Goal: Find contact information: Find contact information

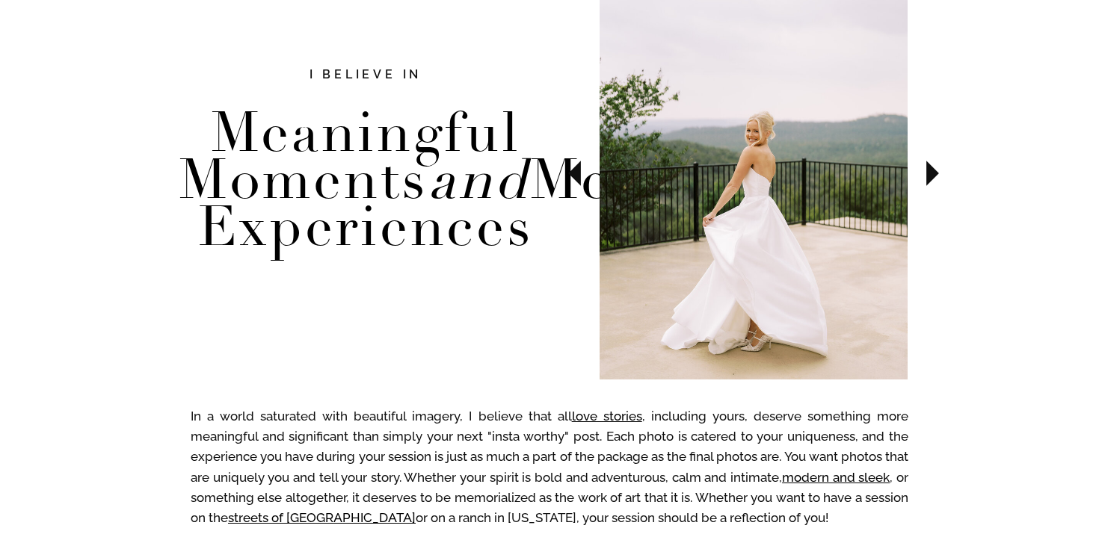
scroll to position [582, 0]
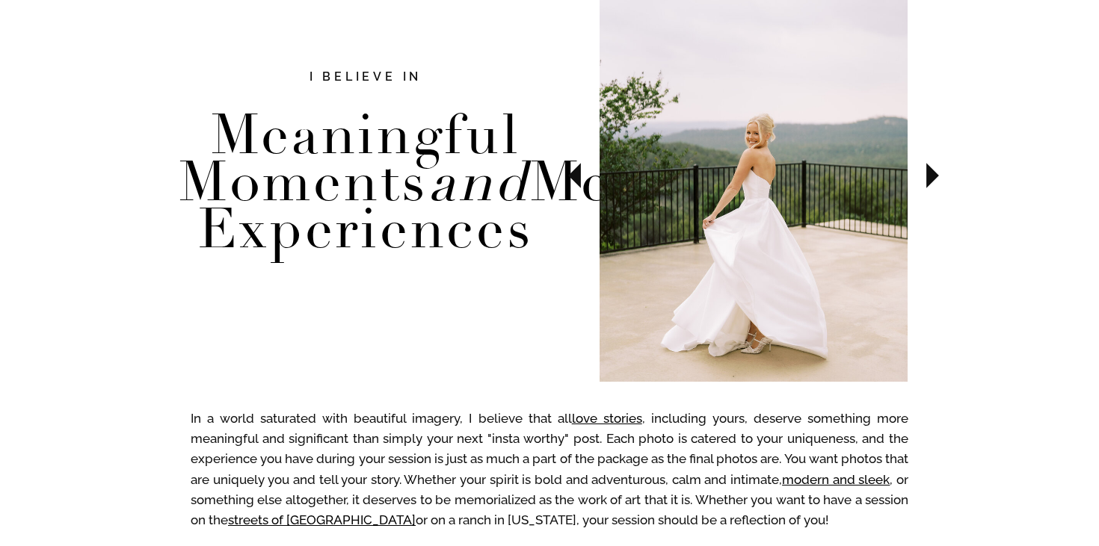
click at [934, 171] on icon at bounding box center [932, 175] width 13 height 25
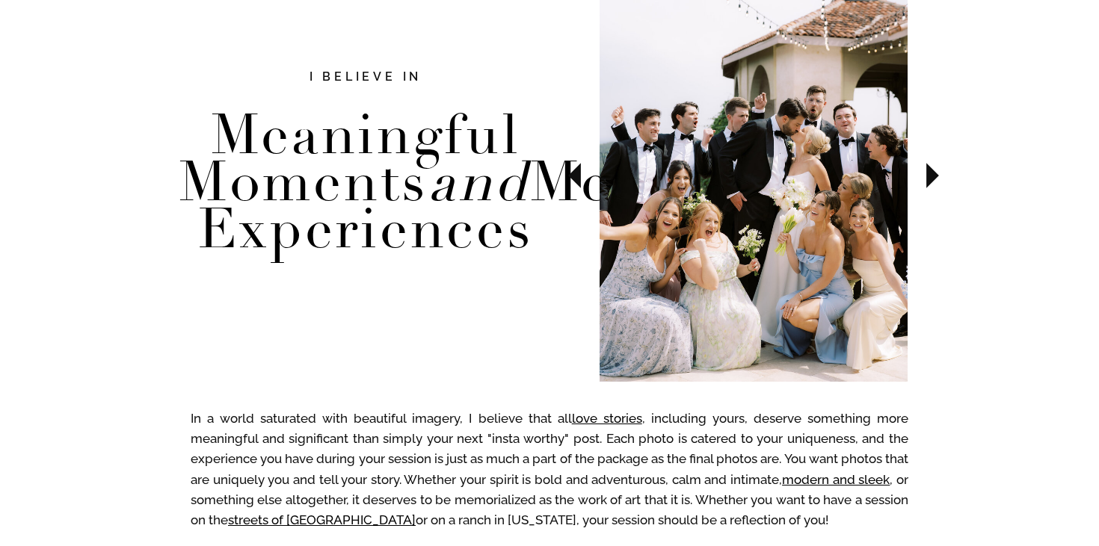
click at [934, 171] on icon at bounding box center [932, 175] width 13 height 25
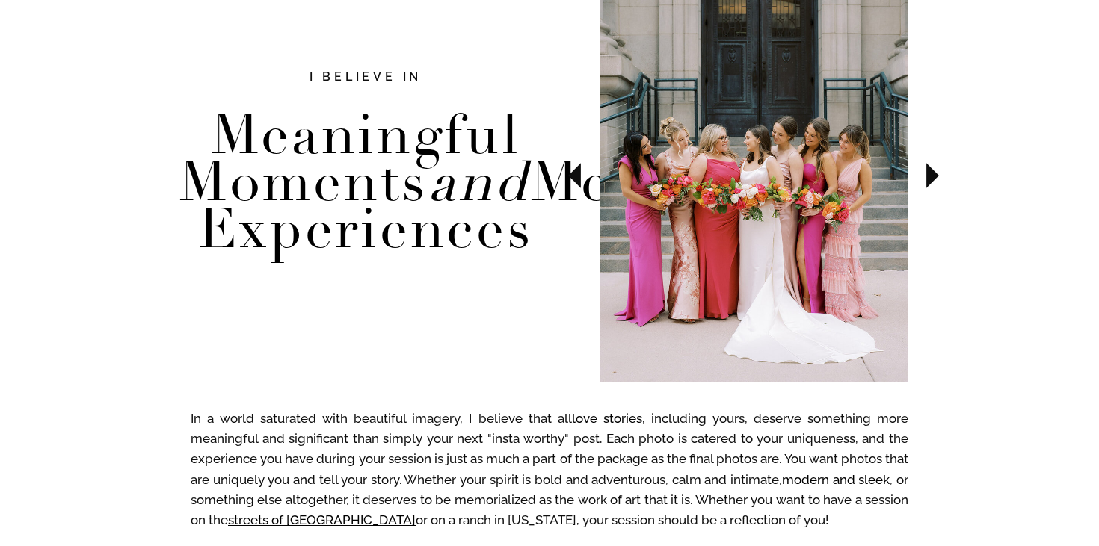
click at [934, 171] on icon at bounding box center [932, 175] width 13 height 25
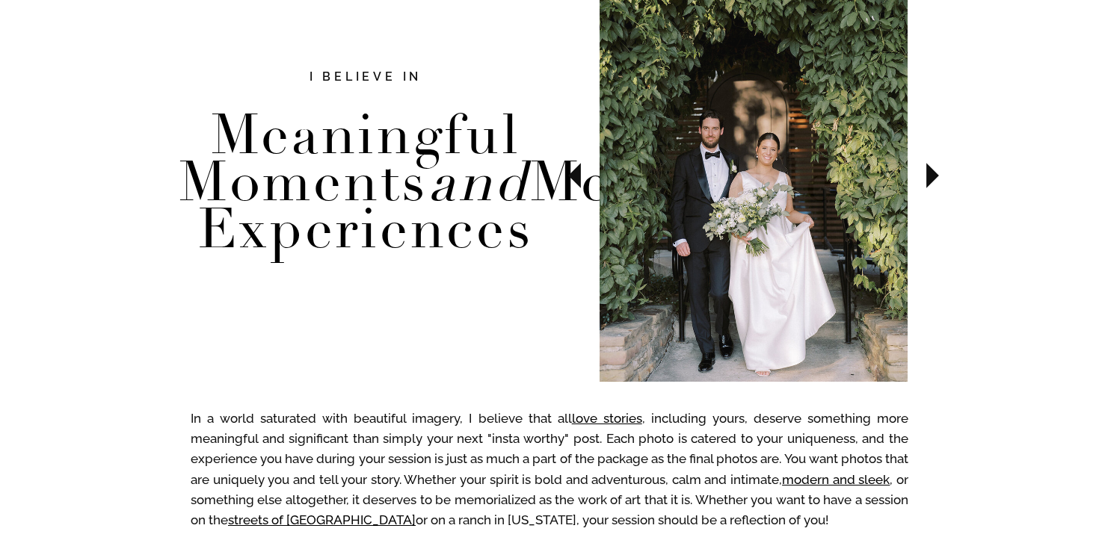
click at [935, 174] on icon at bounding box center [932, 175] width 13 height 25
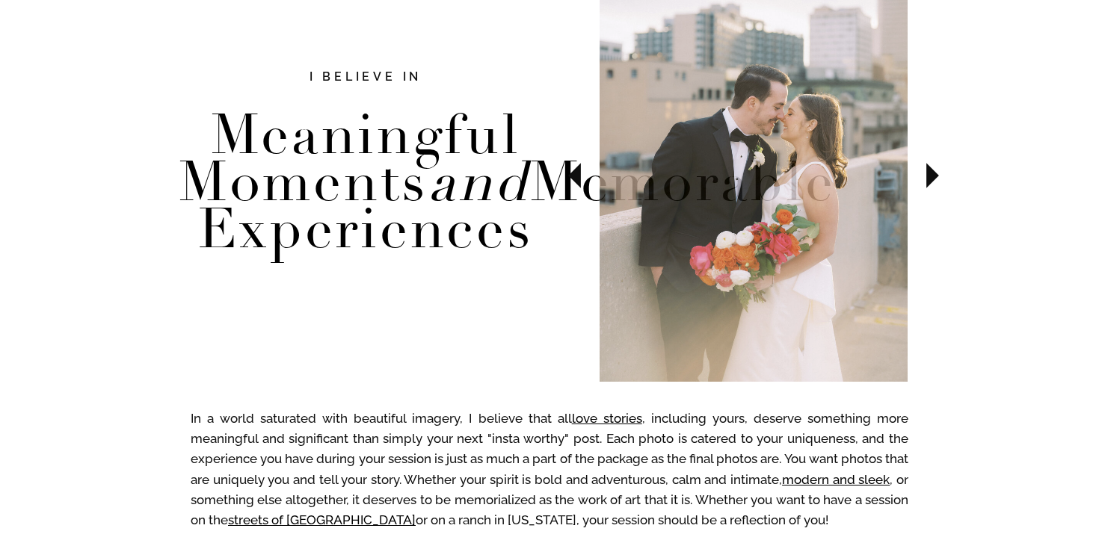
click at [935, 174] on icon at bounding box center [932, 175] width 13 height 25
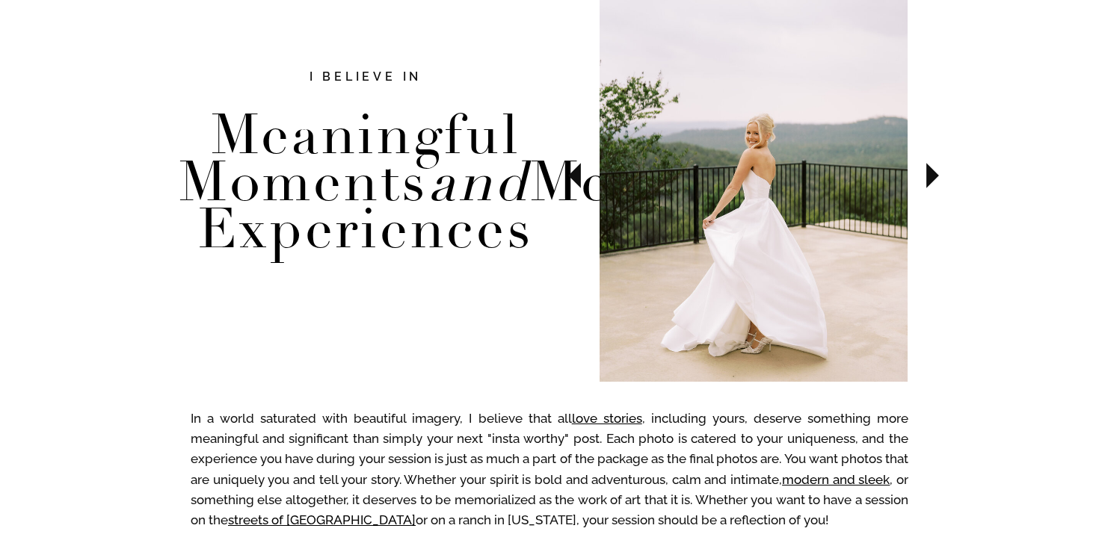
click at [935, 174] on icon at bounding box center [932, 175] width 13 height 25
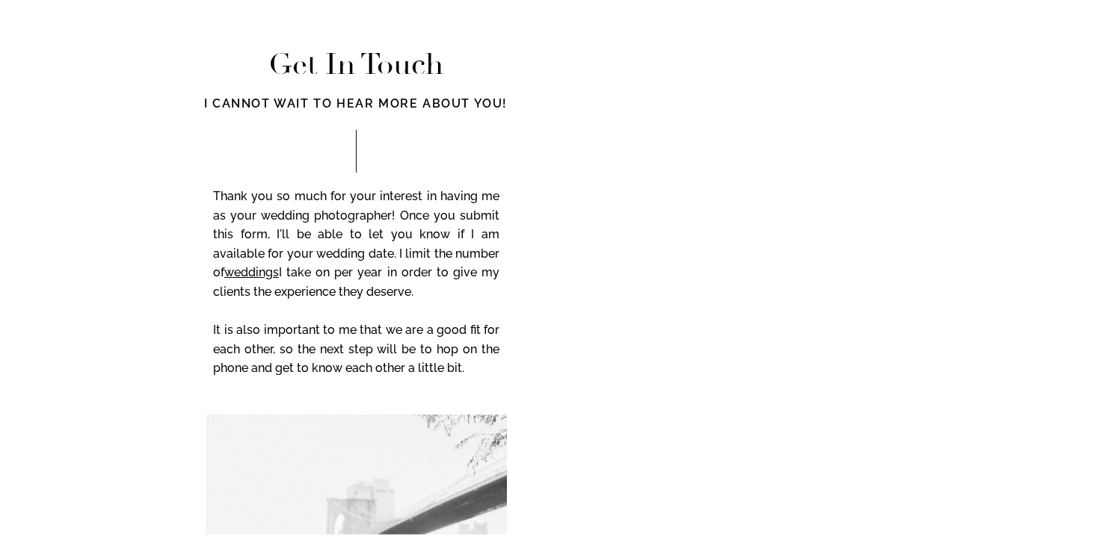
scroll to position [5948, 0]
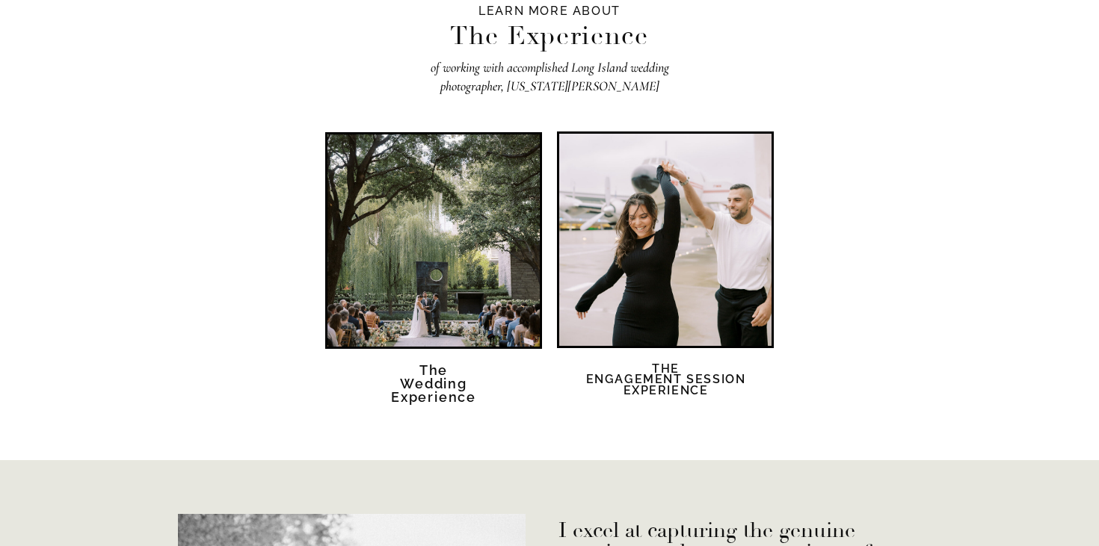
scroll to position [2667, 0]
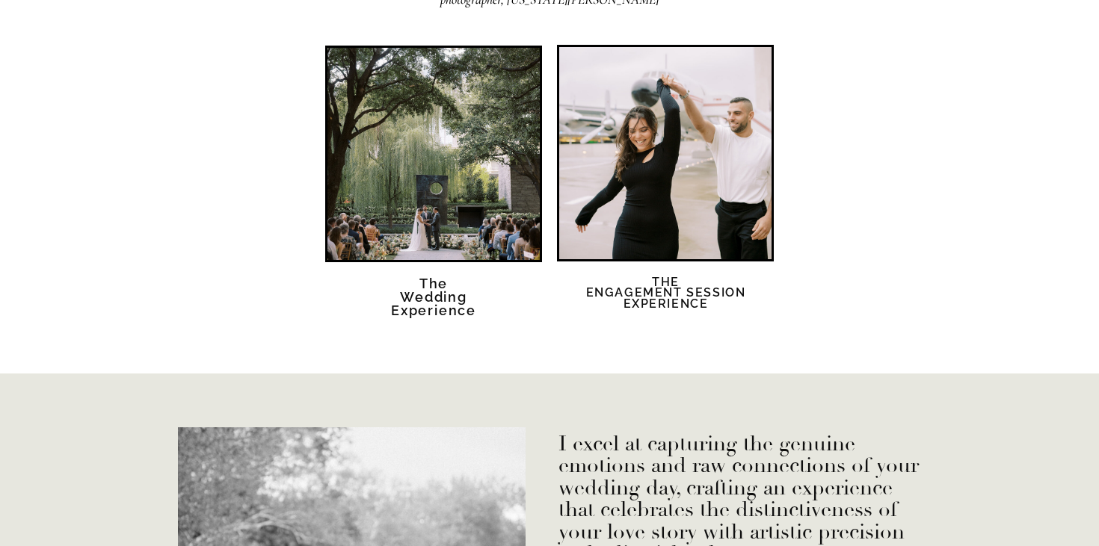
click at [479, 143] on div at bounding box center [433, 154] width 212 height 212
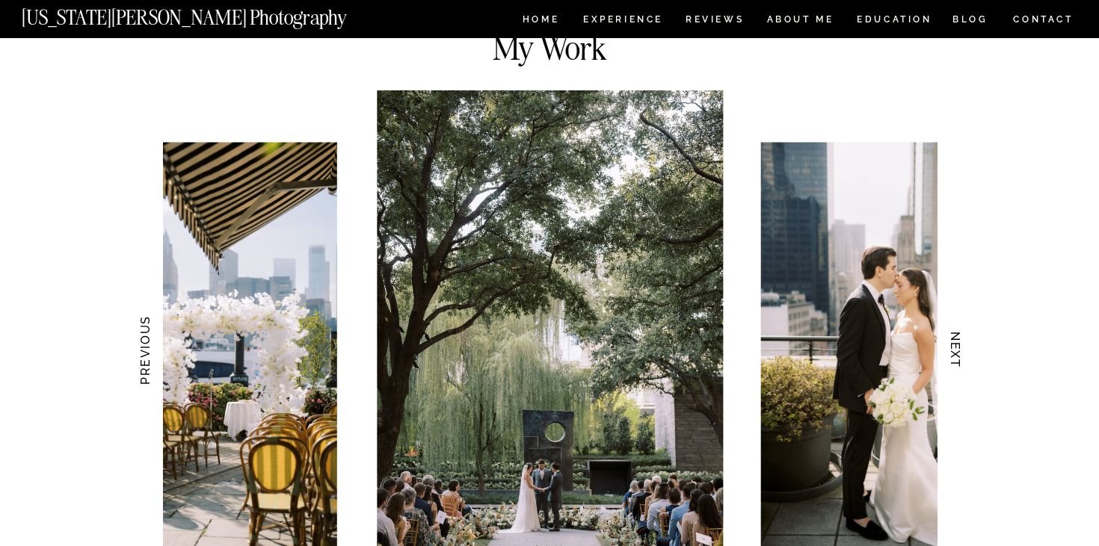
scroll to position [1402, 0]
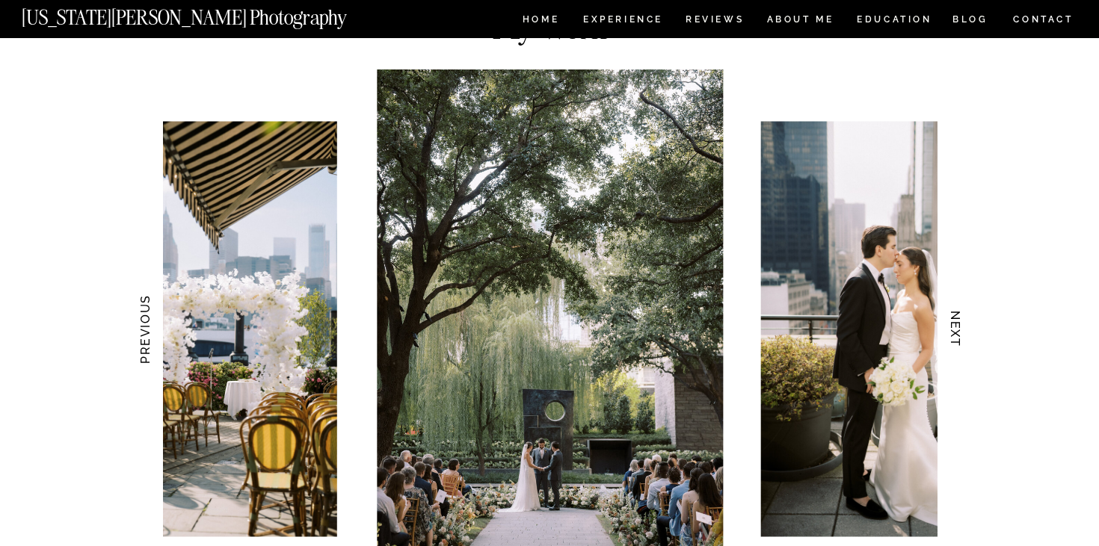
click at [960, 316] on h3 "NEXT" at bounding box center [956, 330] width 16 height 94
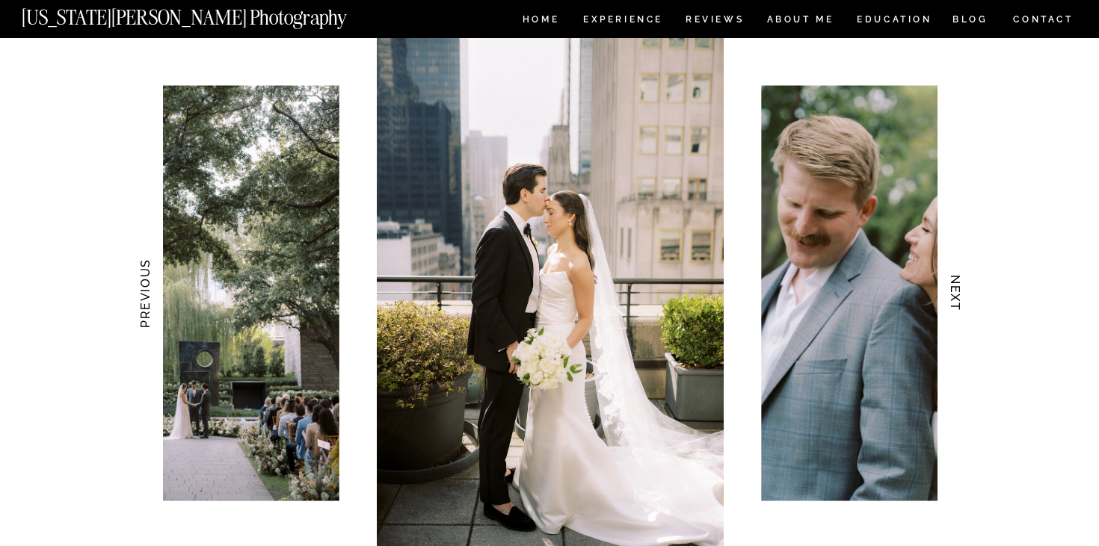
scroll to position [1437, 0]
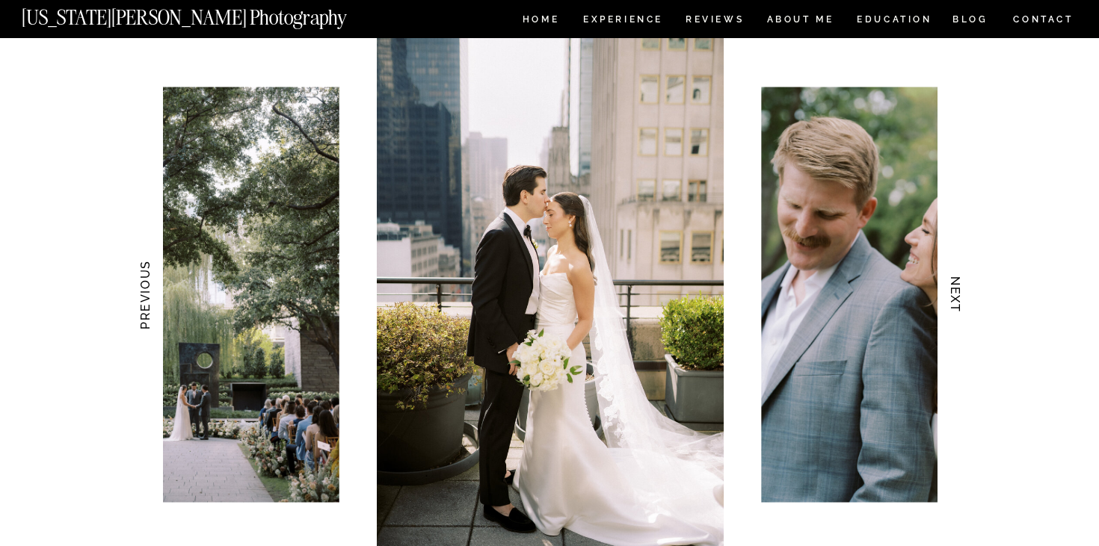
click at [957, 293] on h3 "NEXT" at bounding box center [956, 295] width 16 height 94
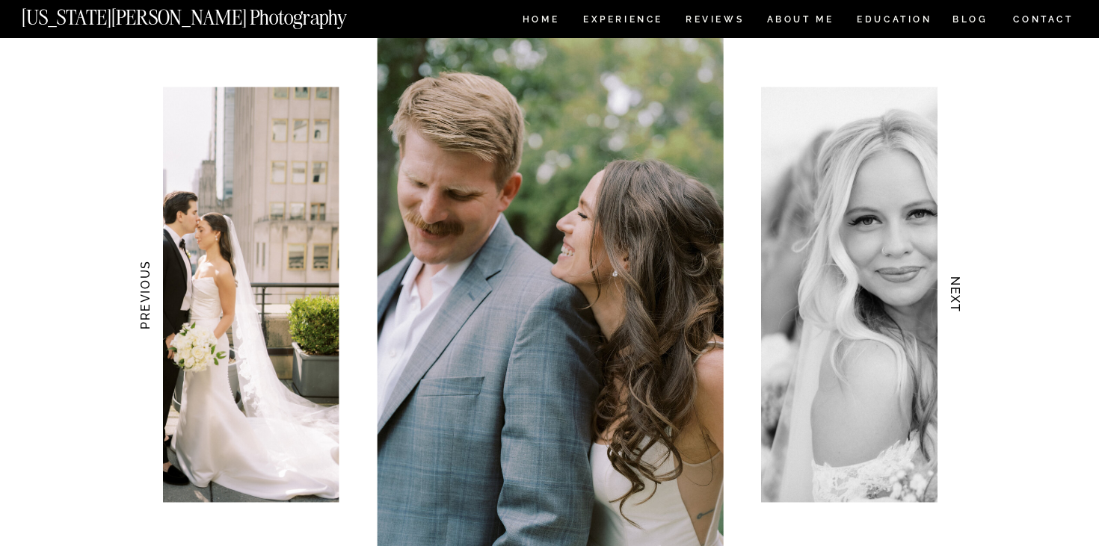
click at [957, 292] on h3 "NEXT" at bounding box center [956, 295] width 16 height 94
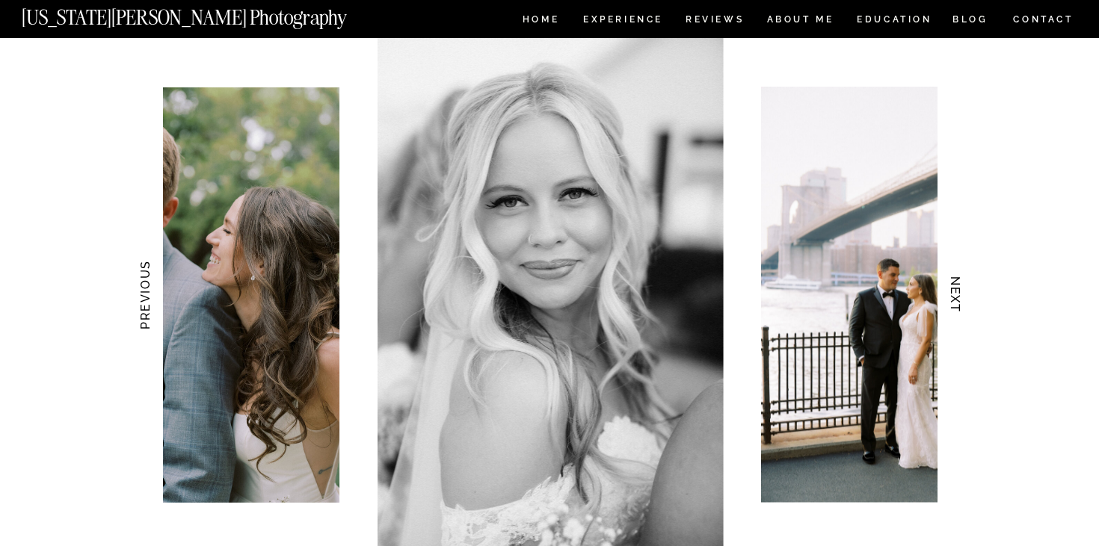
click at [958, 294] on h3 "NEXT" at bounding box center [956, 295] width 16 height 94
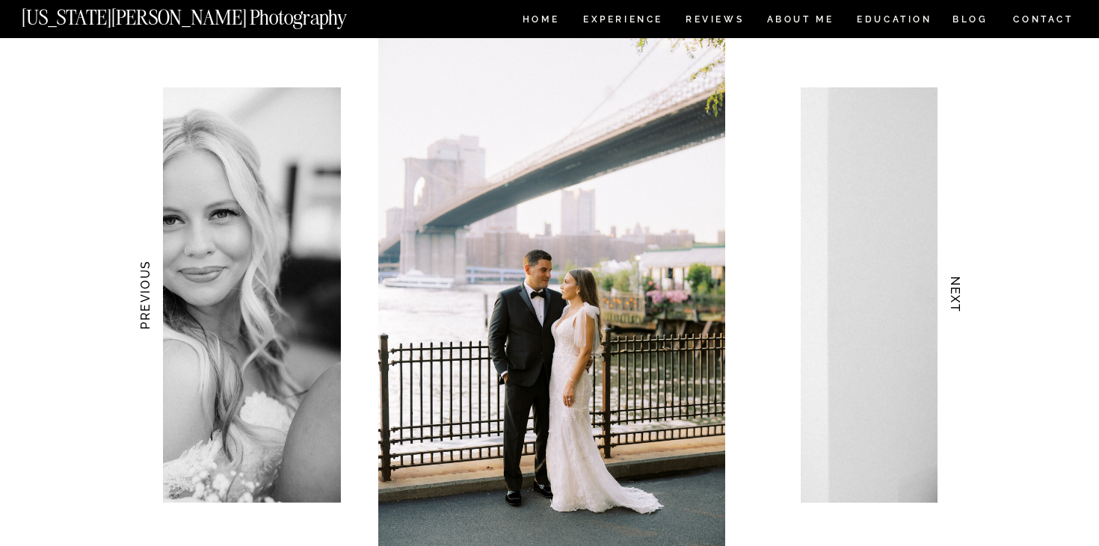
click at [958, 294] on h3 "NEXT" at bounding box center [956, 295] width 16 height 94
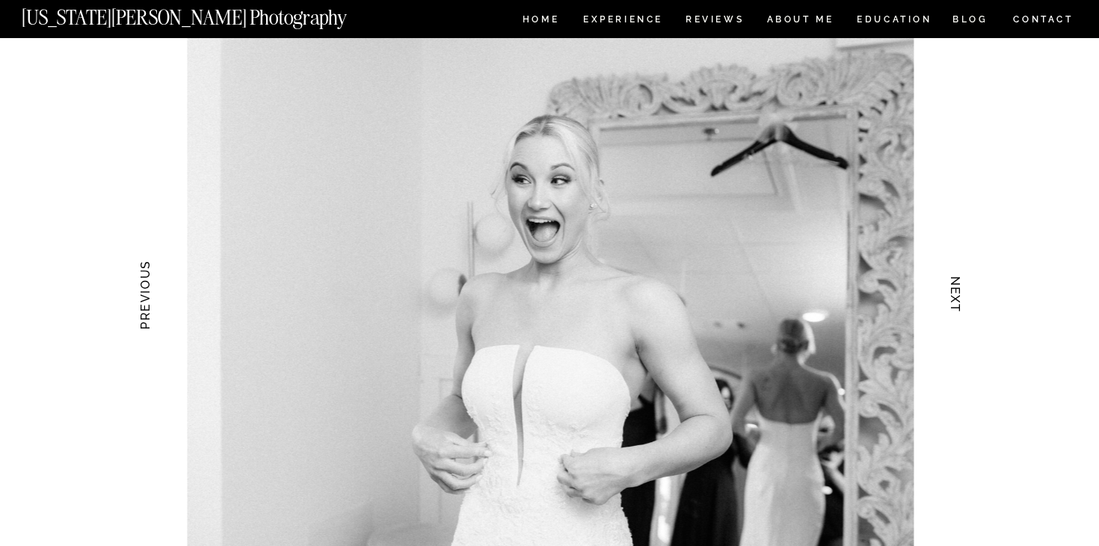
click at [958, 294] on h3 "NEXT" at bounding box center [956, 295] width 16 height 94
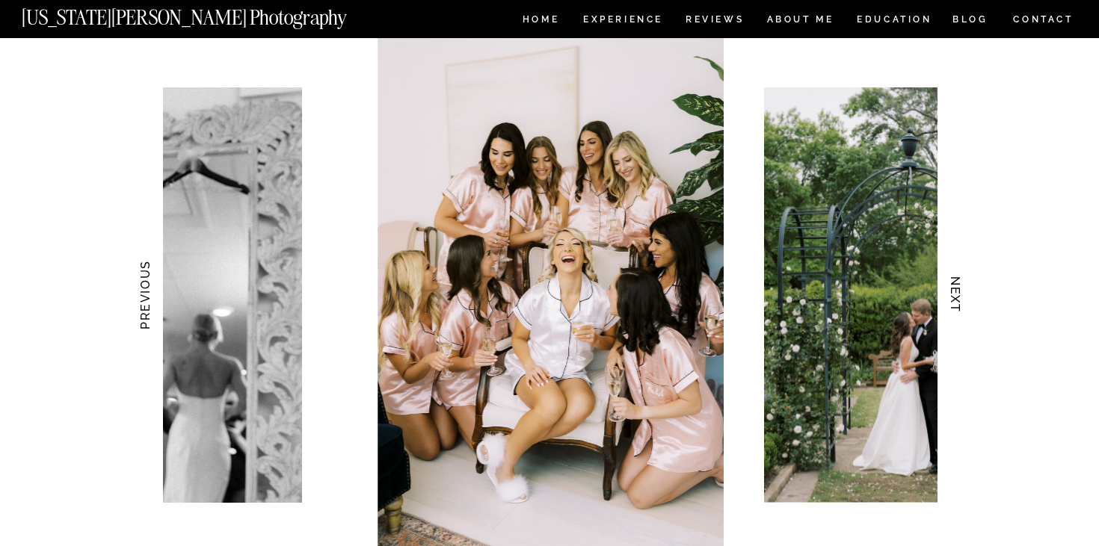
click at [959, 297] on h3 "NEXT" at bounding box center [956, 295] width 16 height 94
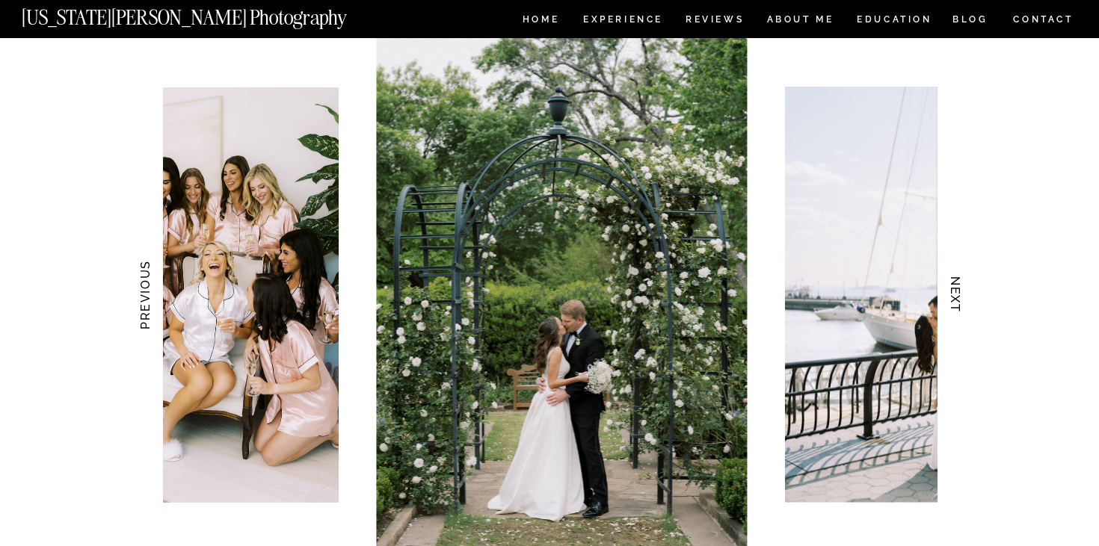
click at [960, 299] on h3 "NEXT" at bounding box center [956, 295] width 16 height 94
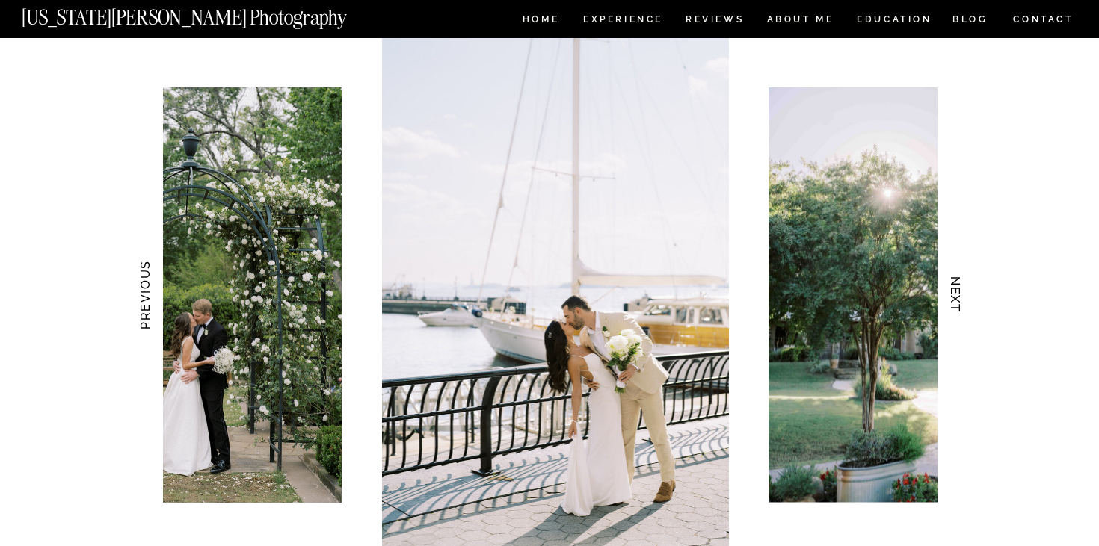
click at [961, 300] on h3 "NEXT" at bounding box center [956, 295] width 16 height 94
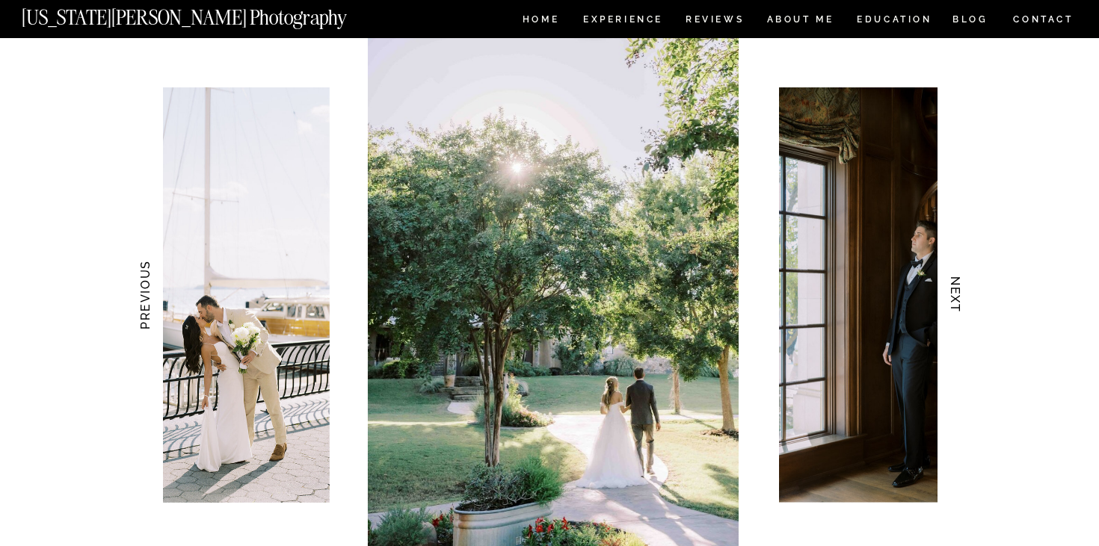
click at [961, 301] on h3 "NEXT" at bounding box center [956, 295] width 16 height 94
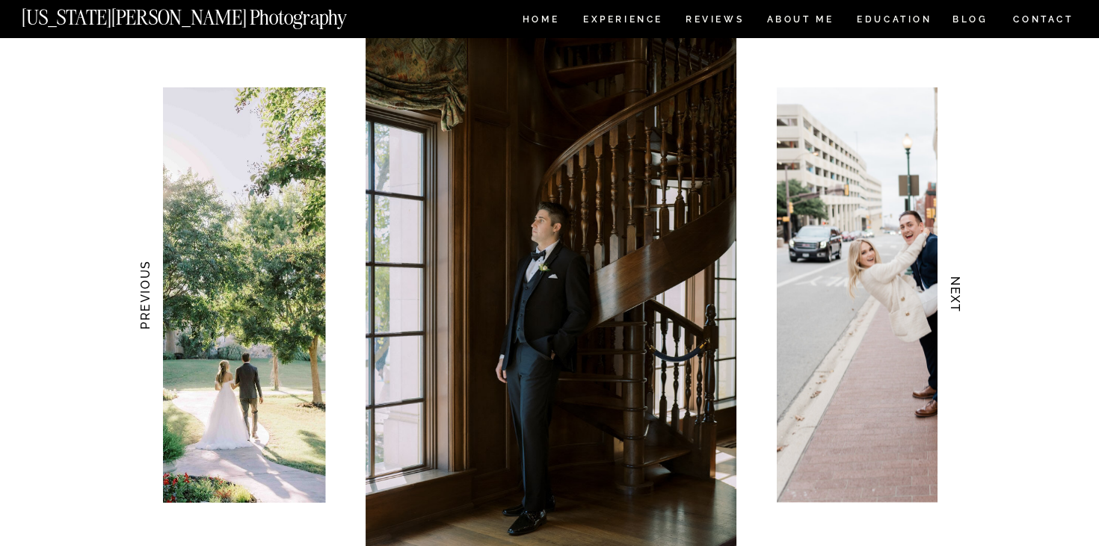
click at [962, 302] on h3 "NEXT" at bounding box center [956, 295] width 16 height 94
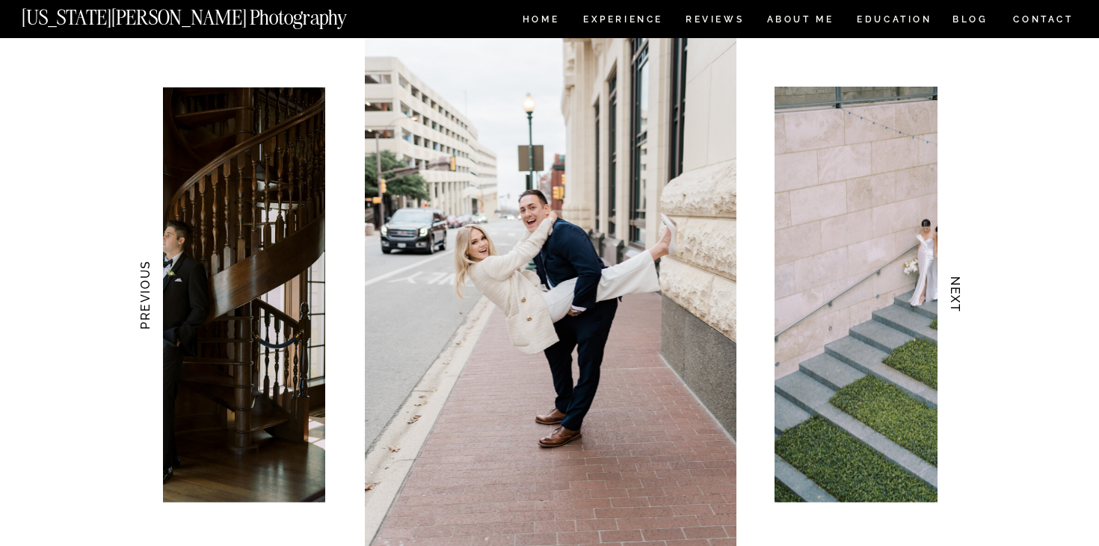
click at [962, 303] on h3 "NEXT" at bounding box center [956, 295] width 16 height 94
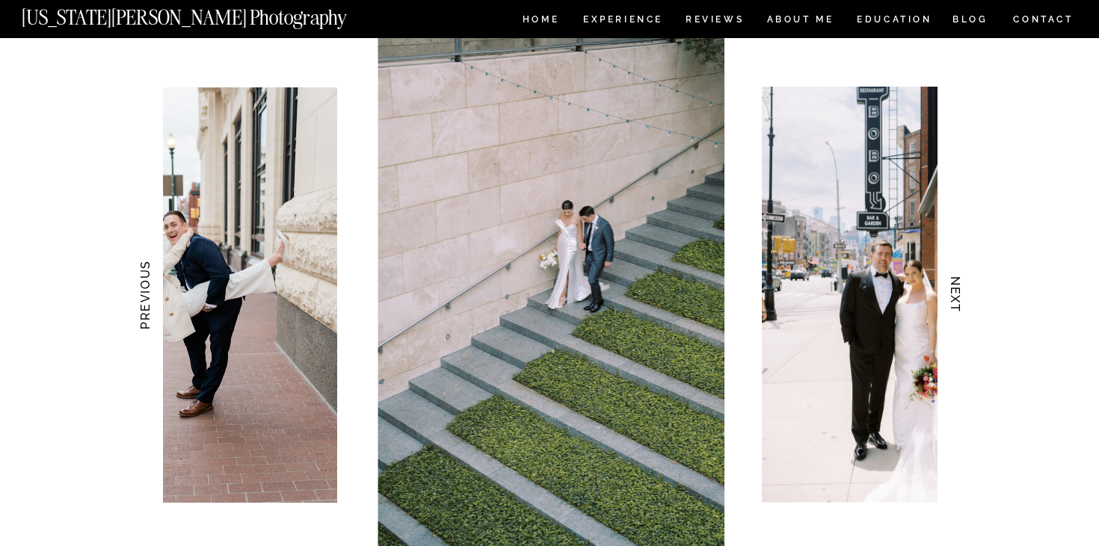
click at [963, 303] on h3 "NEXT" at bounding box center [956, 295] width 16 height 94
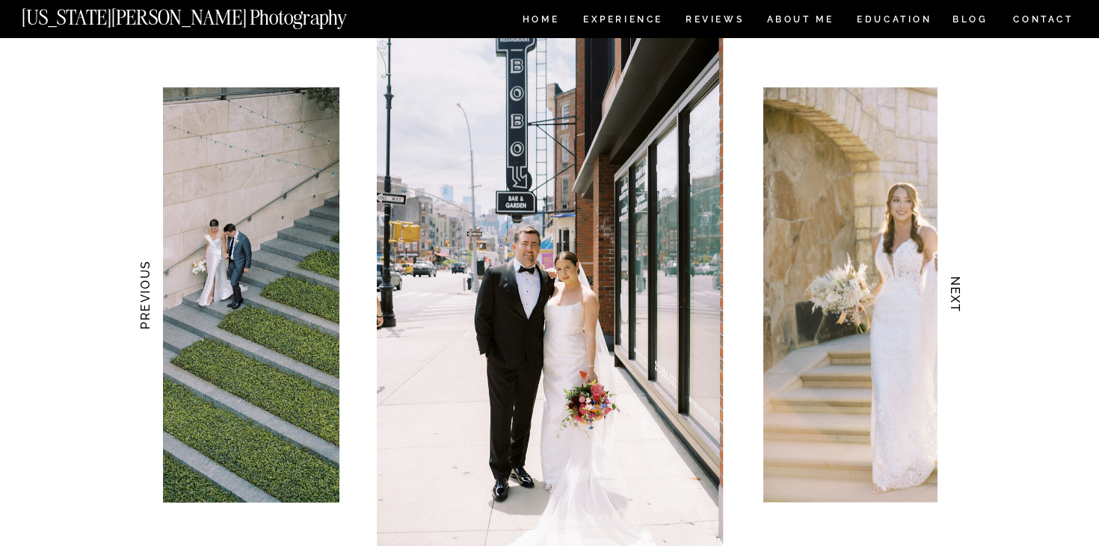
click at [961, 297] on h3 "NEXT" at bounding box center [956, 295] width 16 height 94
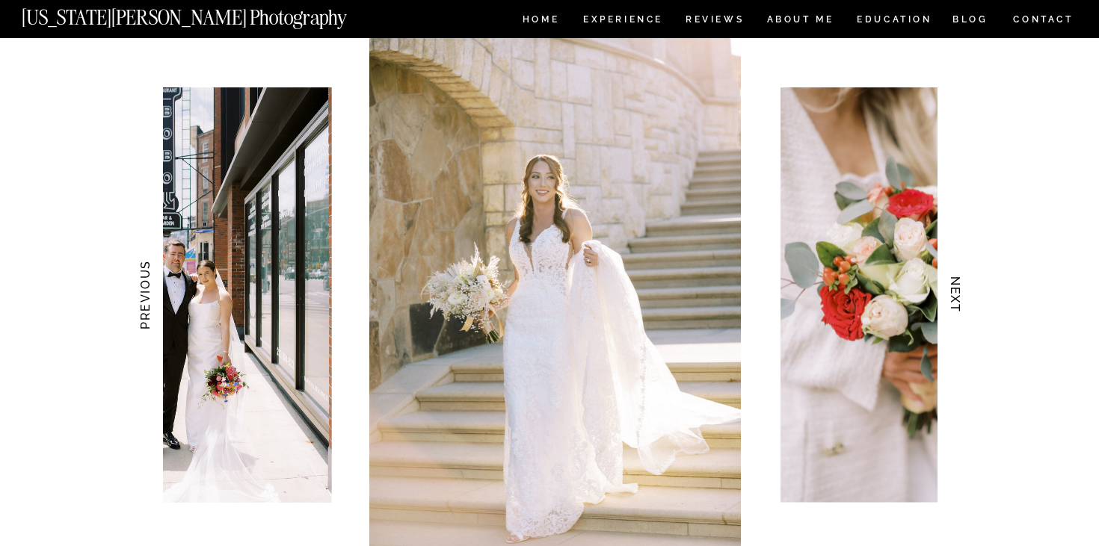
click at [961, 297] on h3 "NEXT" at bounding box center [956, 295] width 16 height 94
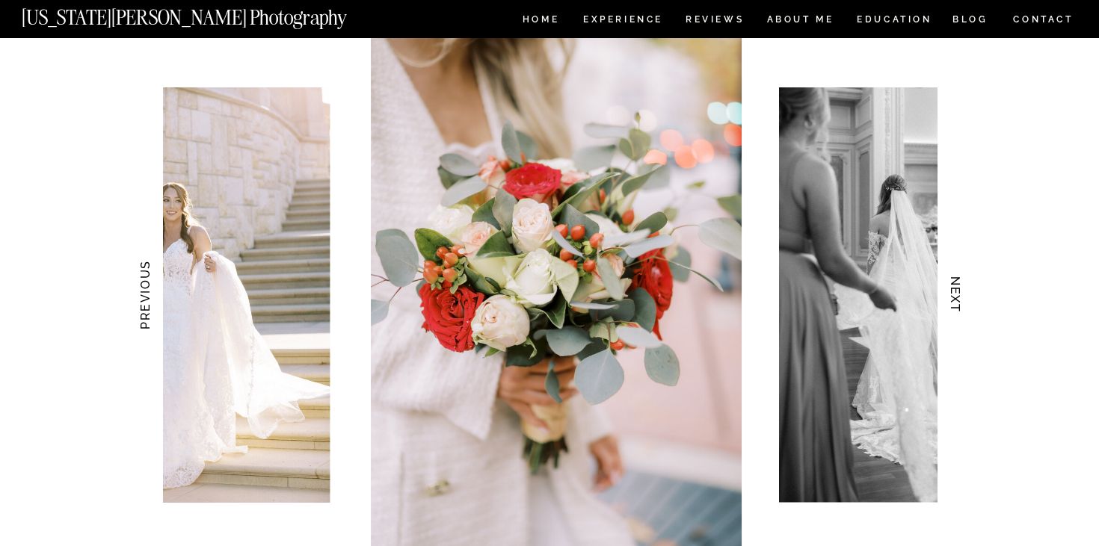
click at [961, 297] on h3 "NEXT" at bounding box center [956, 295] width 16 height 94
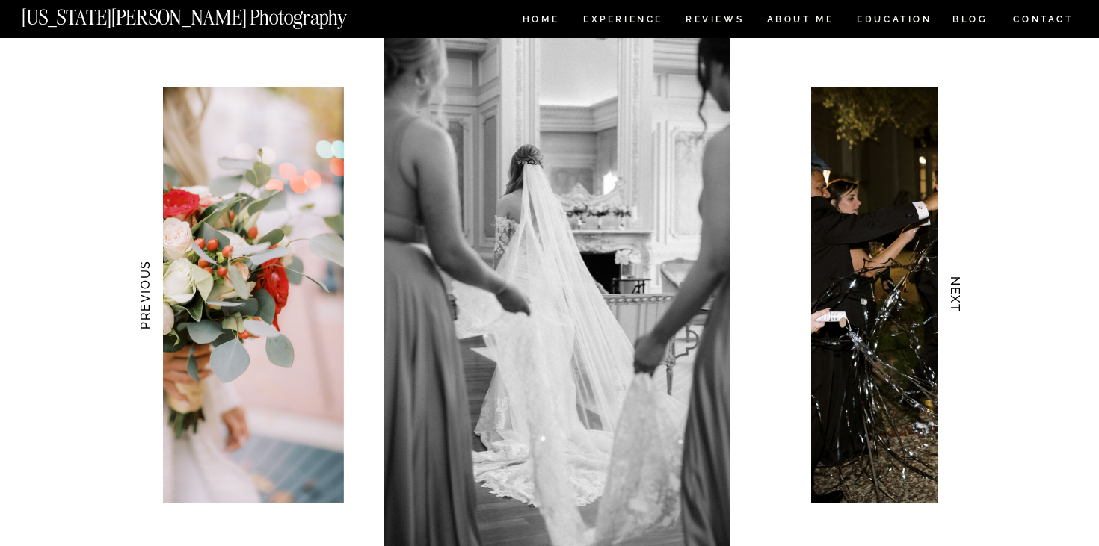
click at [962, 298] on h3 "NEXT" at bounding box center [956, 295] width 16 height 94
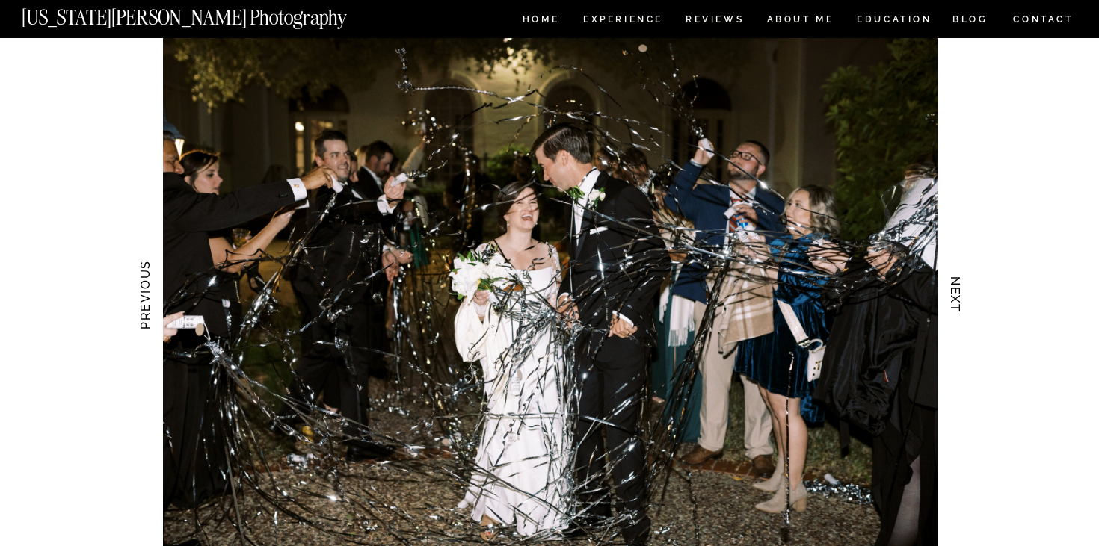
click at [962, 299] on h3 "NEXT" at bounding box center [956, 295] width 16 height 94
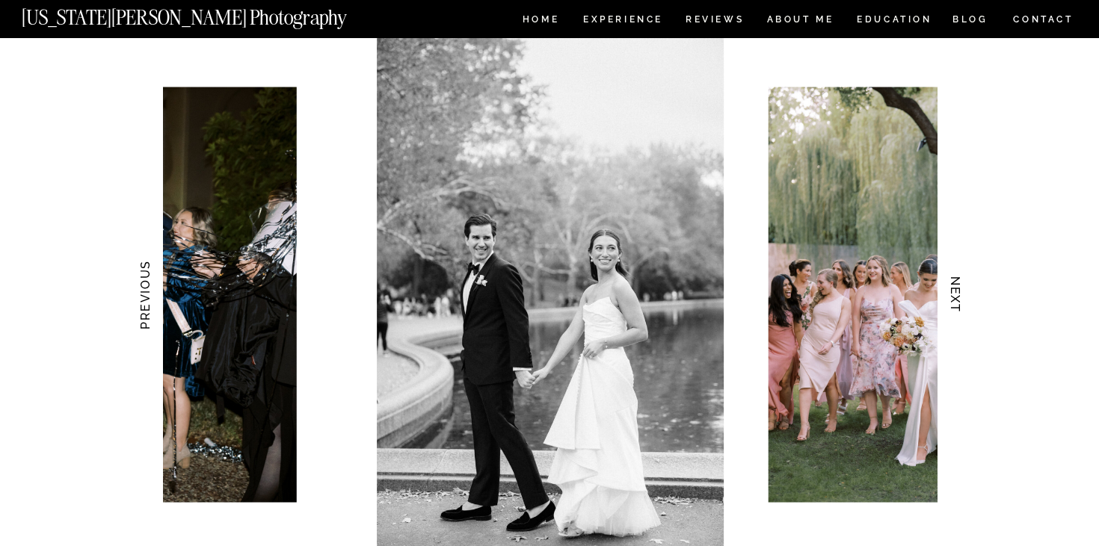
click at [961, 300] on h3 "NEXT" at bounding box center [956, 295] width 16 height 94
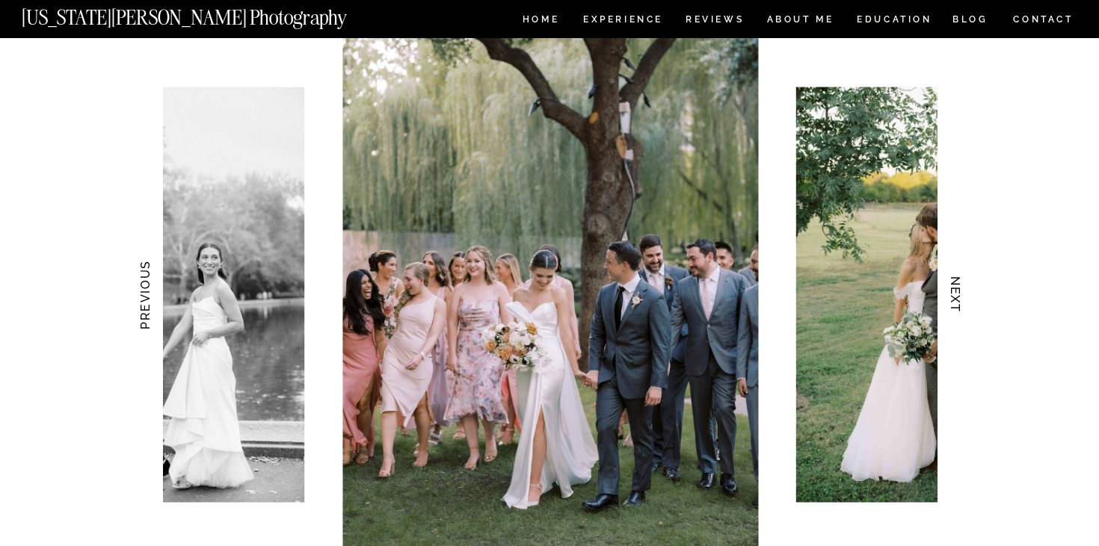
click at [962, 300] on h3 "NEXT" at bounding box center [956, 295] width 16 height 94
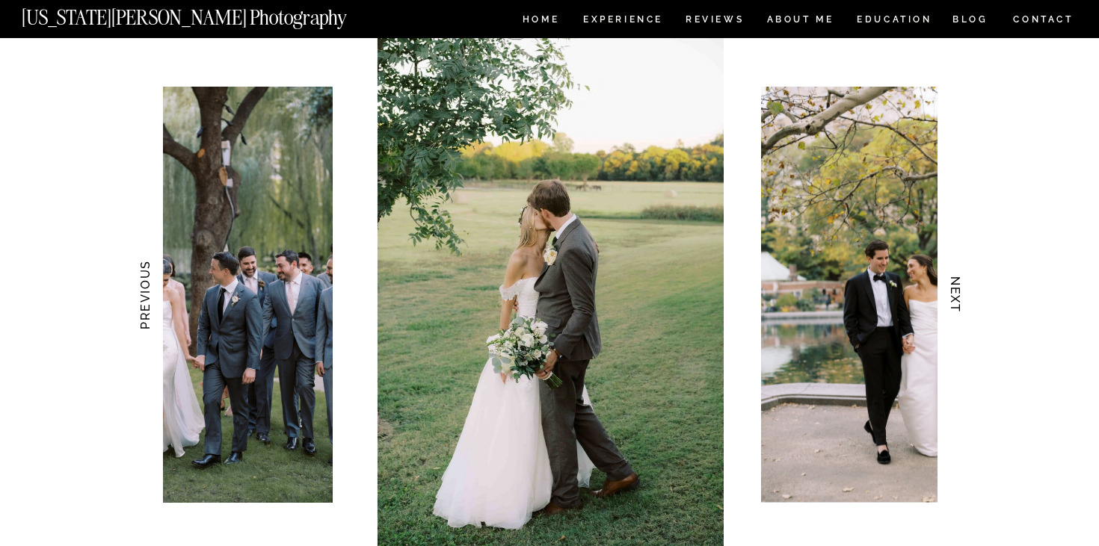
click at [962, 300] on h3 "NEXT" at bounding box center [956, 295] width 16 height 94
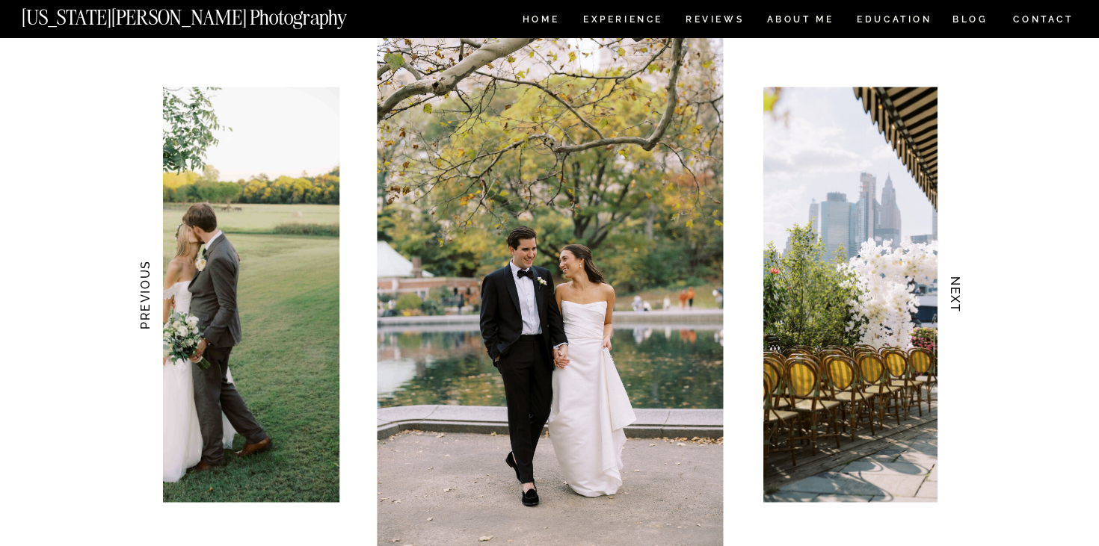
click at [963, 300] on h3 "NEXT" at bounding box center [956, 295] width 16 height 94
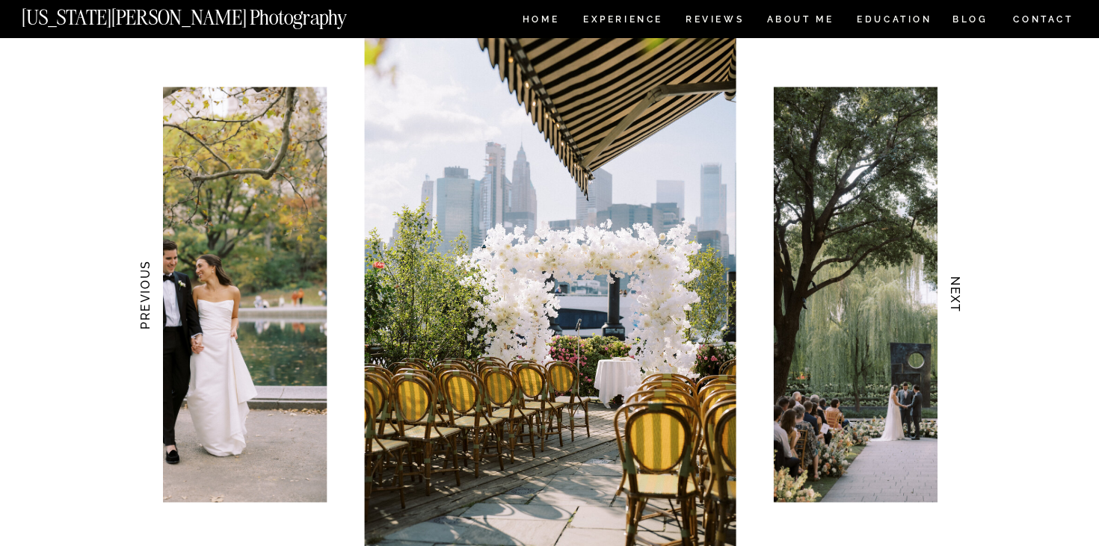
click at [963, 301] on h3 "NEXT" at bounding box center [956, 295] width 16 height 94
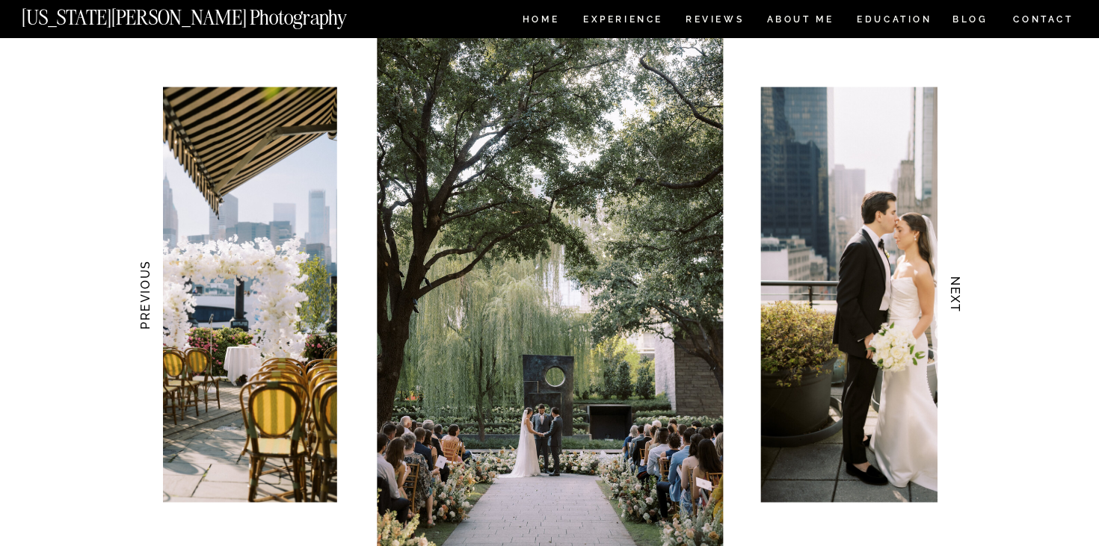
click at [957, 289] on h3 "NEXT" at bounding box center [956, 295] width 16 height 94
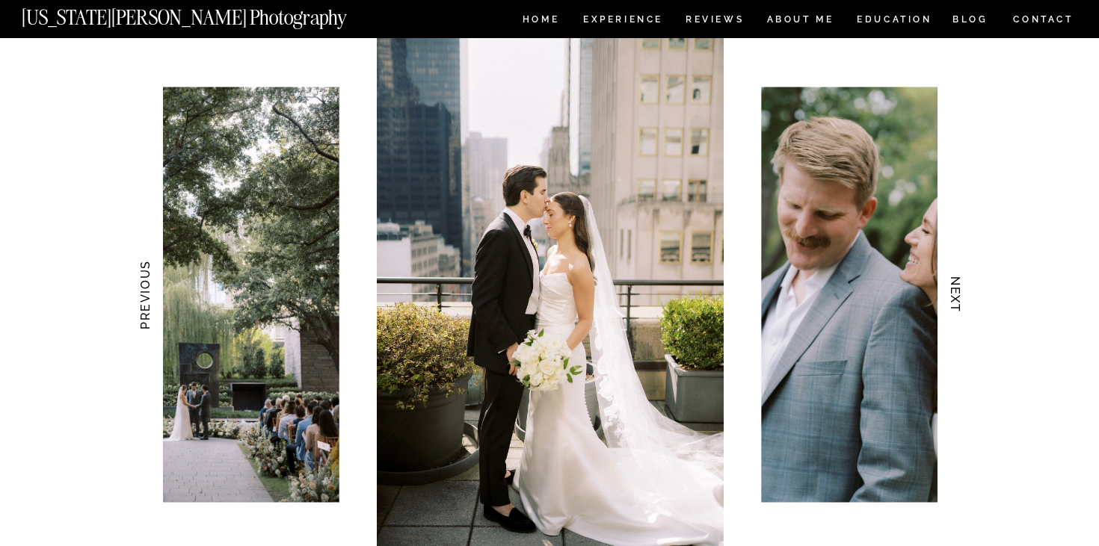
click at [1040, 26] on nav "CONTACT" at bounding box center [1043, 19] width 62 height 16
